Goal: Task Accomplishment & Management: Manage account settings

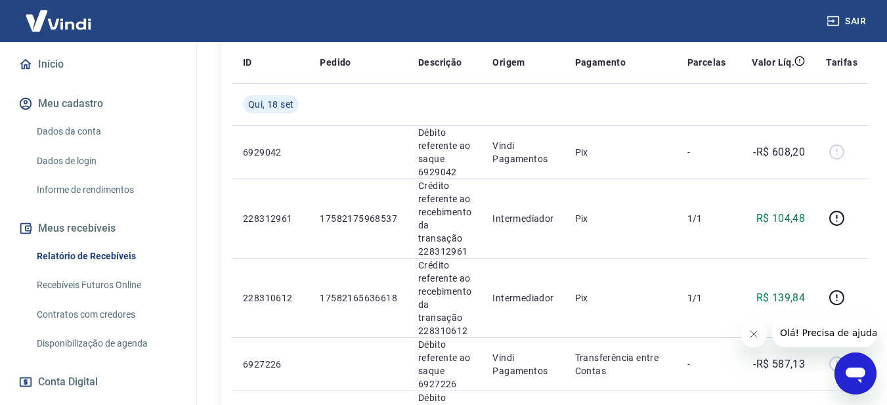
scroll to position [197, 0]
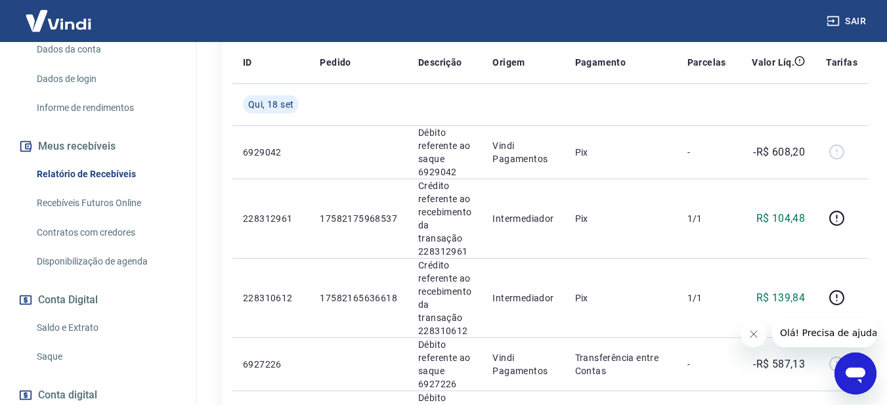
click at [69, 202] on link "Recebíveis Futuros Online" at bounding box center [106, 203] width 149 height 27
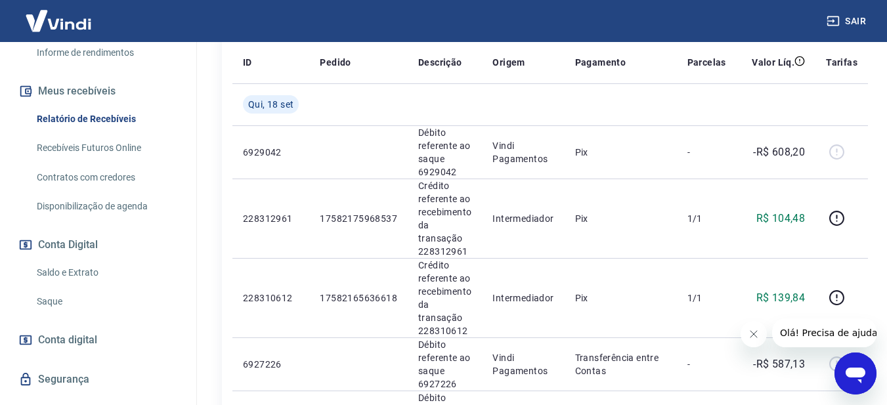
scroll to position [263, 0]
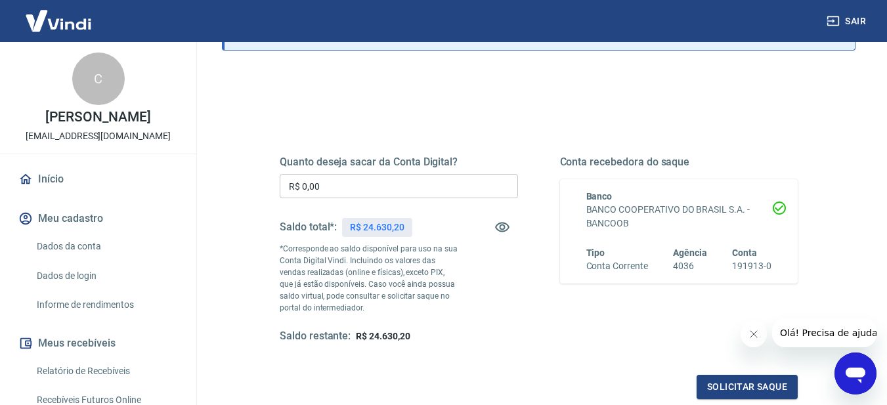
scroll to position [131, 0]
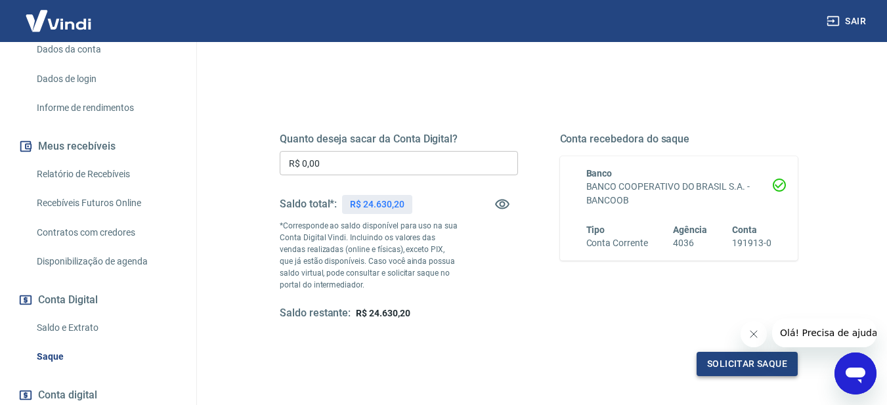
click at [720, 361] on button "Solicitar saque" at bounding box center [747, 364] width 101 height 24
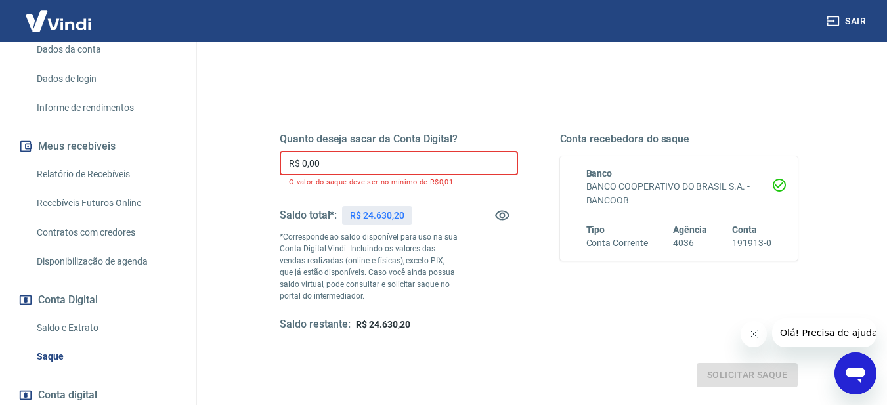
drag, startPoint x: 330, startPoint y: 162, endPoint x: 303, endPoint y: 158, distance: 27.2
click at [303, 158] on input "R$ 0,00" at bounding box center [399, 163] width 238 height 24
click at [477, 338] on div "Quanto deseja sacar da Conta Digital? R$ 0,00 ​ O valor do saque deve ser no mí…" at bounding box center [539, 244] width 518 height 286
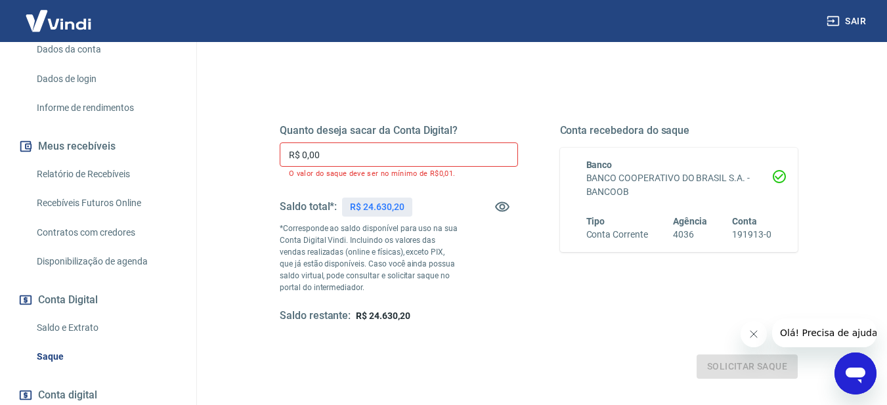
scroll to position [136, 0]
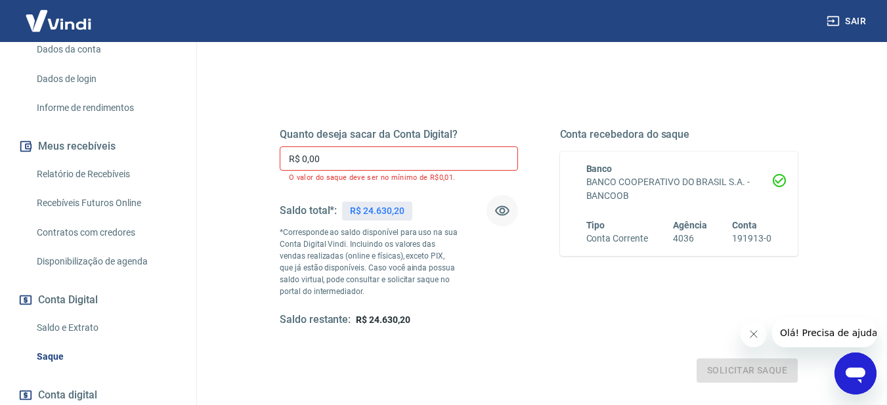
click at [502, 207] on icon "button" at bounding box center [502, 211] width 14 height 10
click at [502, 207] on icon "button" at bounding box center [502, 211] width 14 height 12
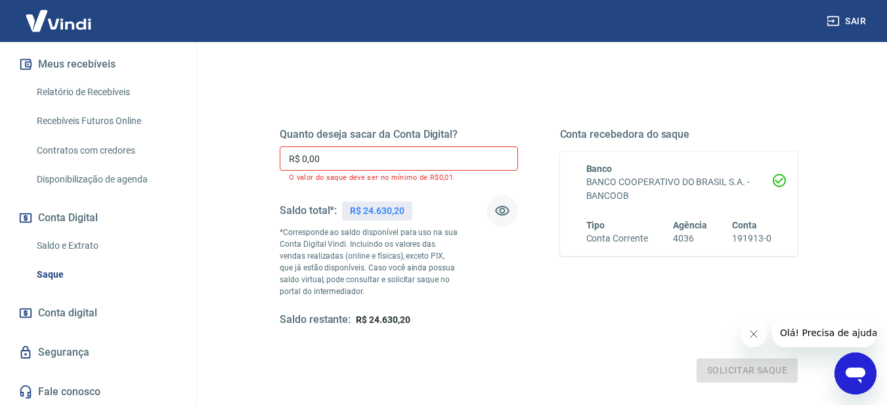
scroll to position [280, 0]
click at [87, 239] on link "Saldo e Extrato" at bounding box center [106, 244] width 149 height 27
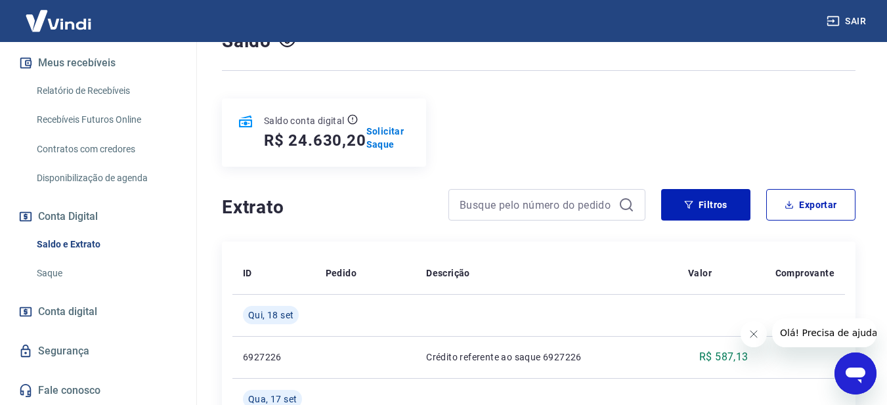
scroll to position [106, 0]
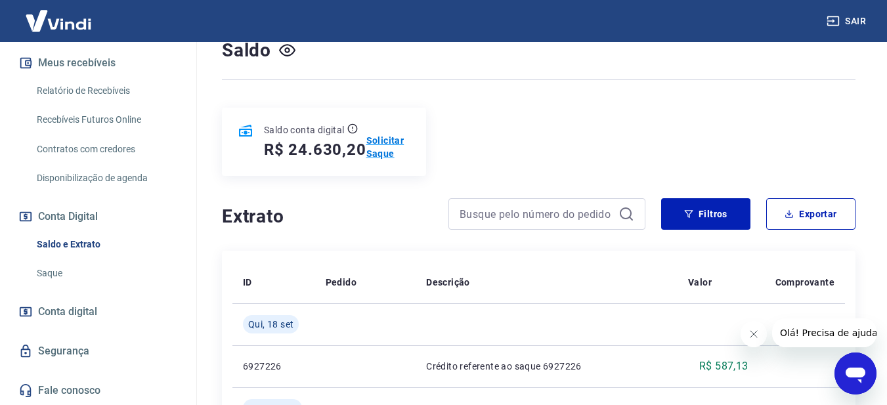
click at [381, 154] on p "Solicitar Saque" at bounding box center [388, 147] width 44 height 26
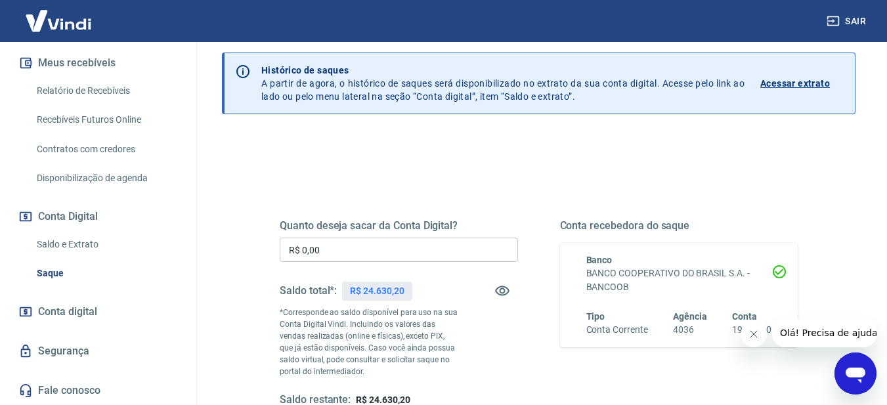
scroll to position [131, 0]
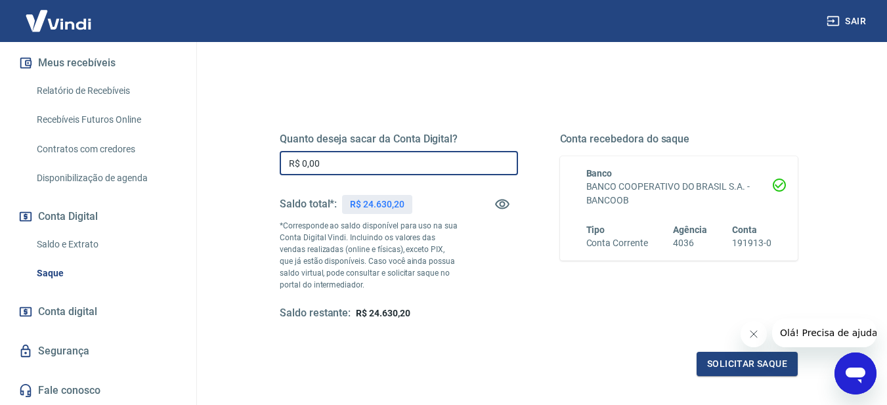
drag, startPoint x: 335, startPoint y: 164, endPoint x: 287, endPoint y: 166, distance: 48.0
click at [287, 166] on input "R$ 0,00" at bounding box center [399, 163] width 238 height 24
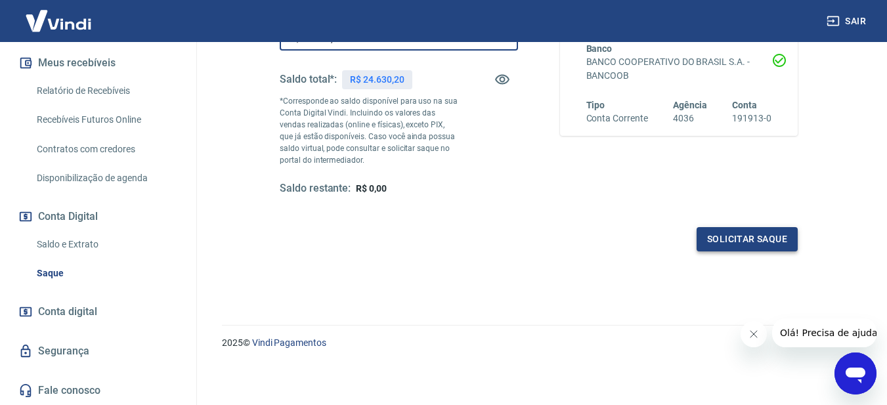
type input "R$ 24.630,20"
click at [738, 236] on button "Solicitar saque" at bounding box center [747, 239] width 101 height 24
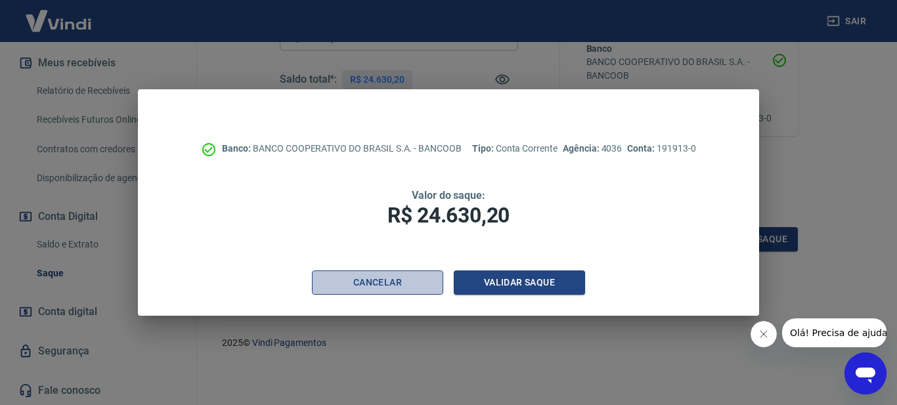
click at [345, 282] on button "Cancelar" at bounding box center [377, 283] width 131 height 24
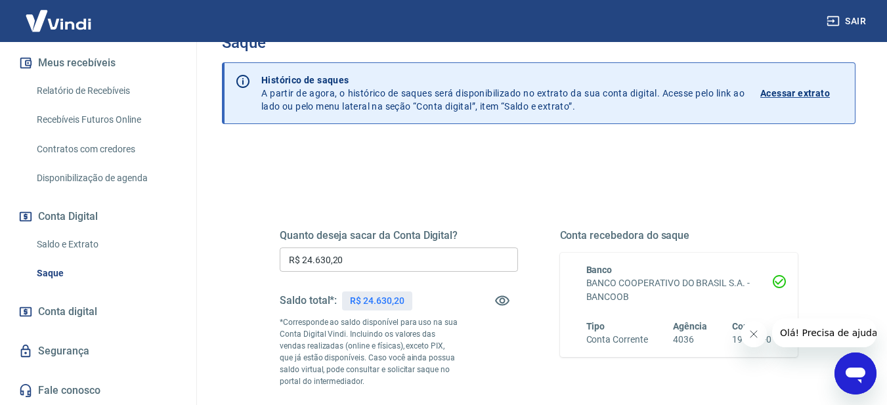
scroll to position [0, 0]
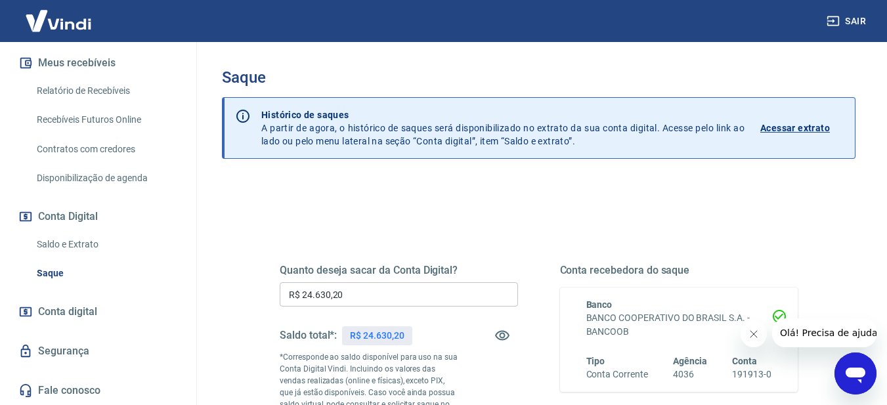
click at [62, 243] on link "Saldo e Extrato" at bounding box center [106, 244] width 149 height 27
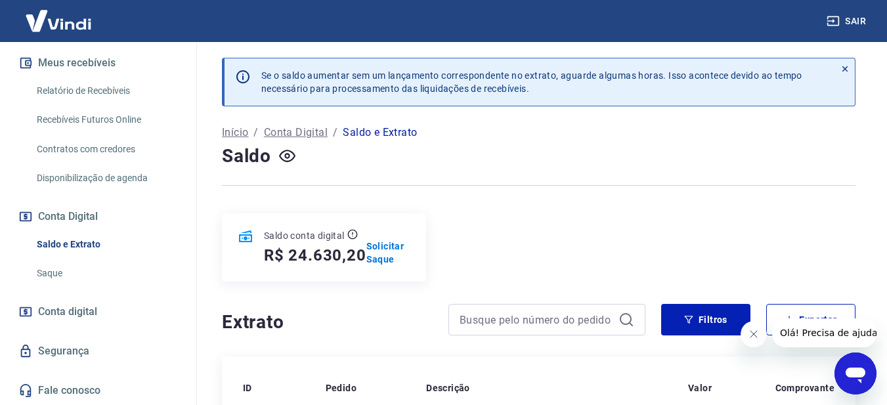
click at [54, 92] on link "Relatório de Recebíveis" at bounding box center [106, 90] width 149 height 27
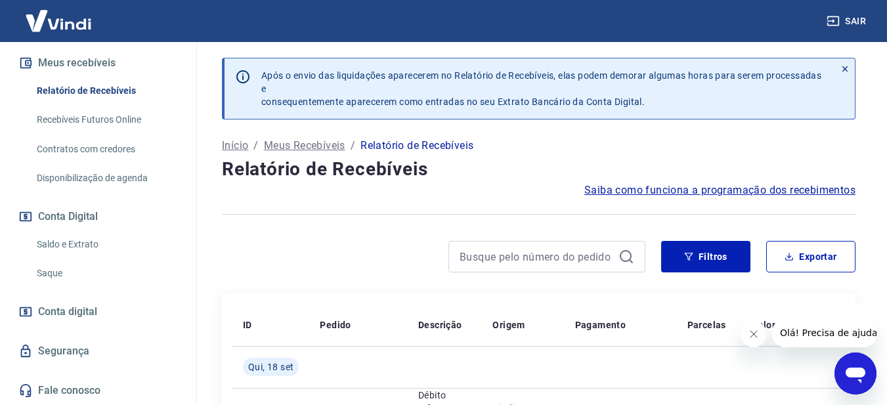
click at [73, 117] on link "Recebíveis Futuros Online" at bounding box center [106, 119] width 149 height 27
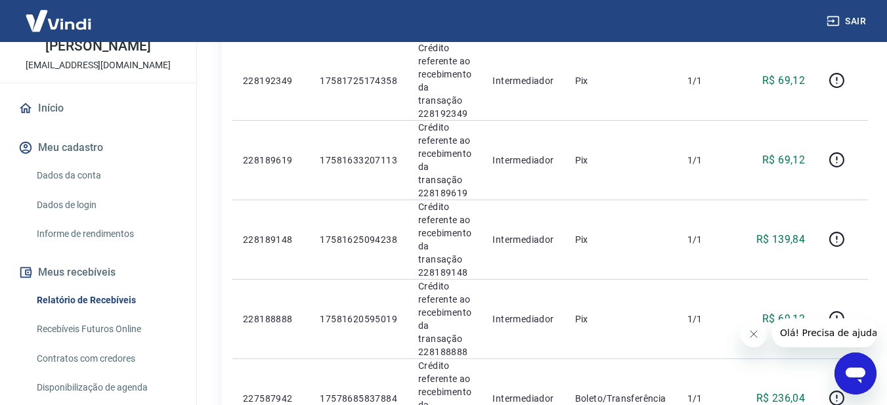
scroll to position [197, 0]
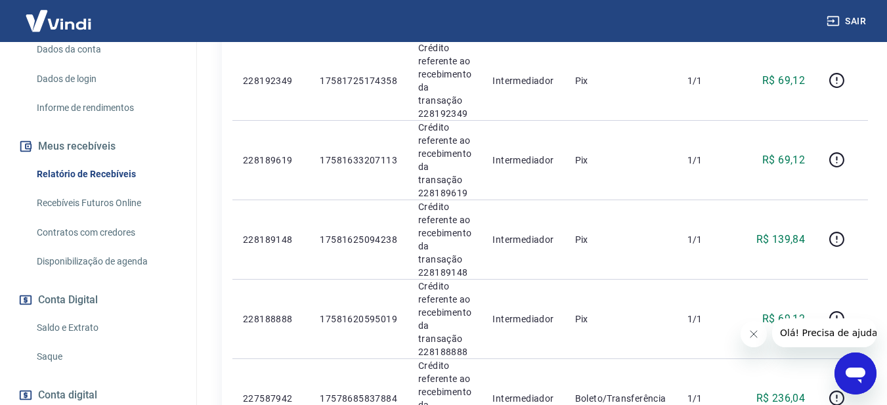
click at [71, 326] on link "Saldo e Extrato" at bounding box center [106, 328] width 149 height 27
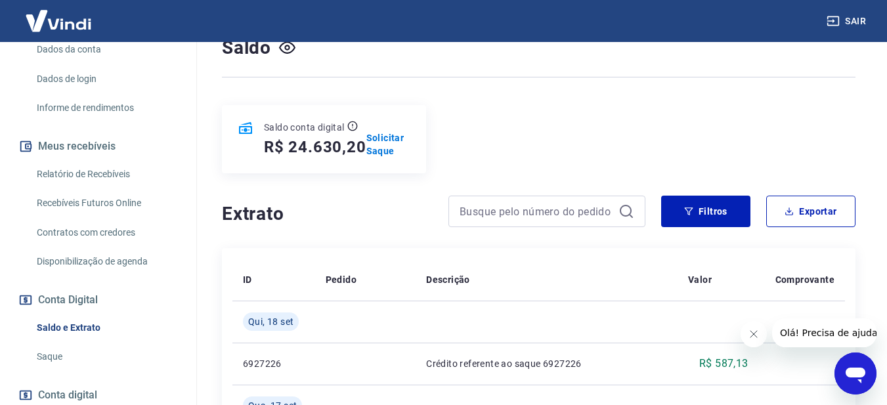
scroll to position [131, 0]
